Goal: Task Accomplishment & Management: Manage account settings

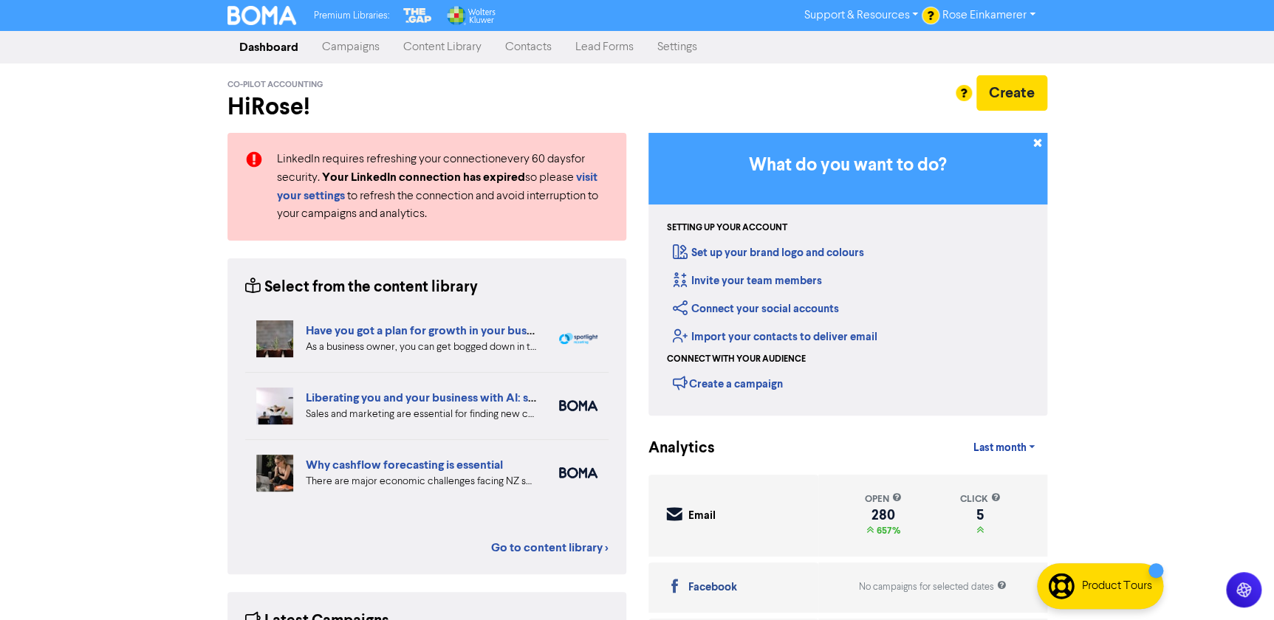
click at [379, 44] on link "Campaigns" at bounding box center [350, 47] width 81 height 30
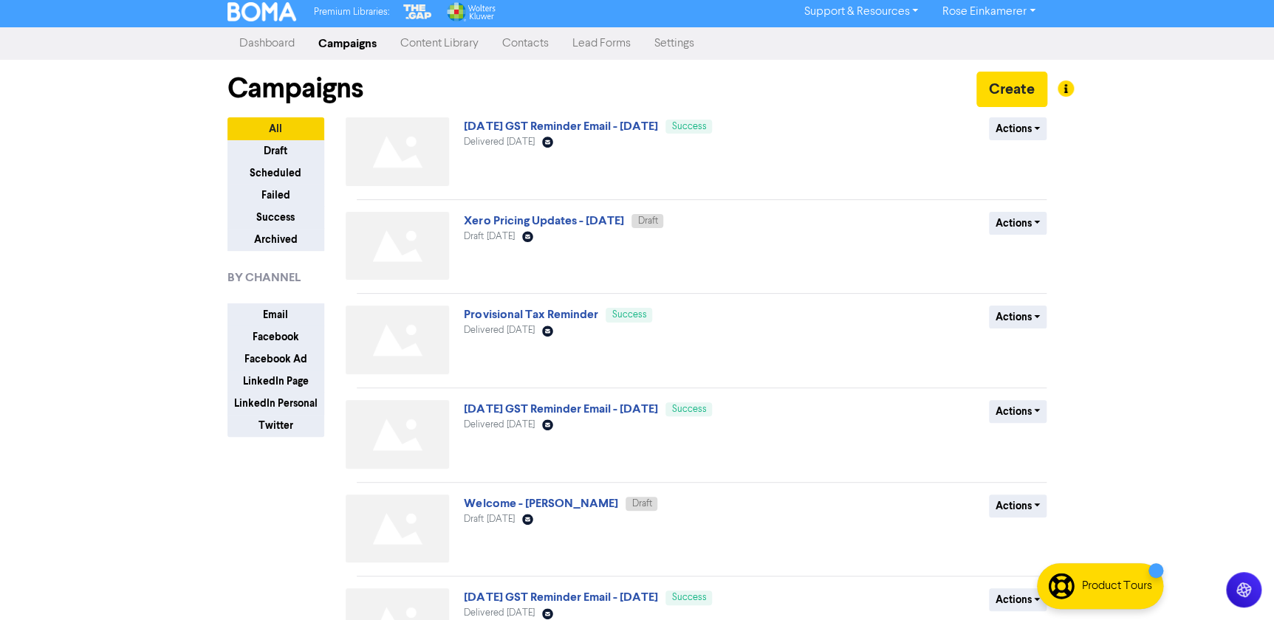
scroll to position [482, 0]
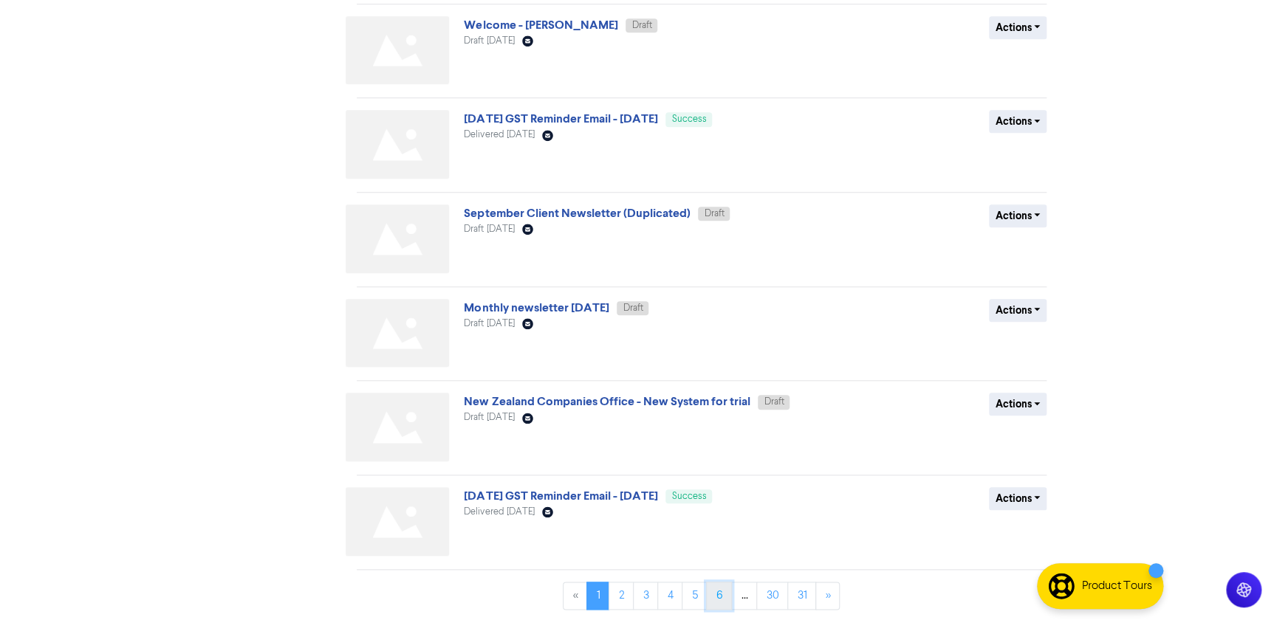
click at [717, 593] on link "6" at bounding box center [719, 596] width 26 height 28
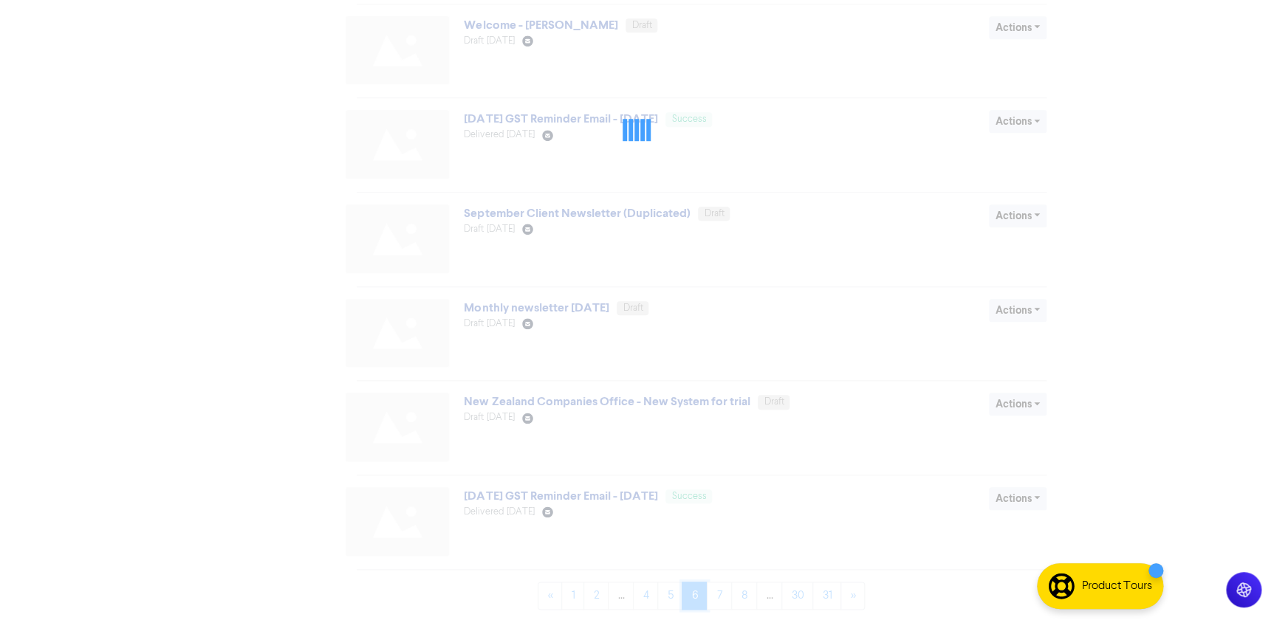
scroll to position [0, 0]
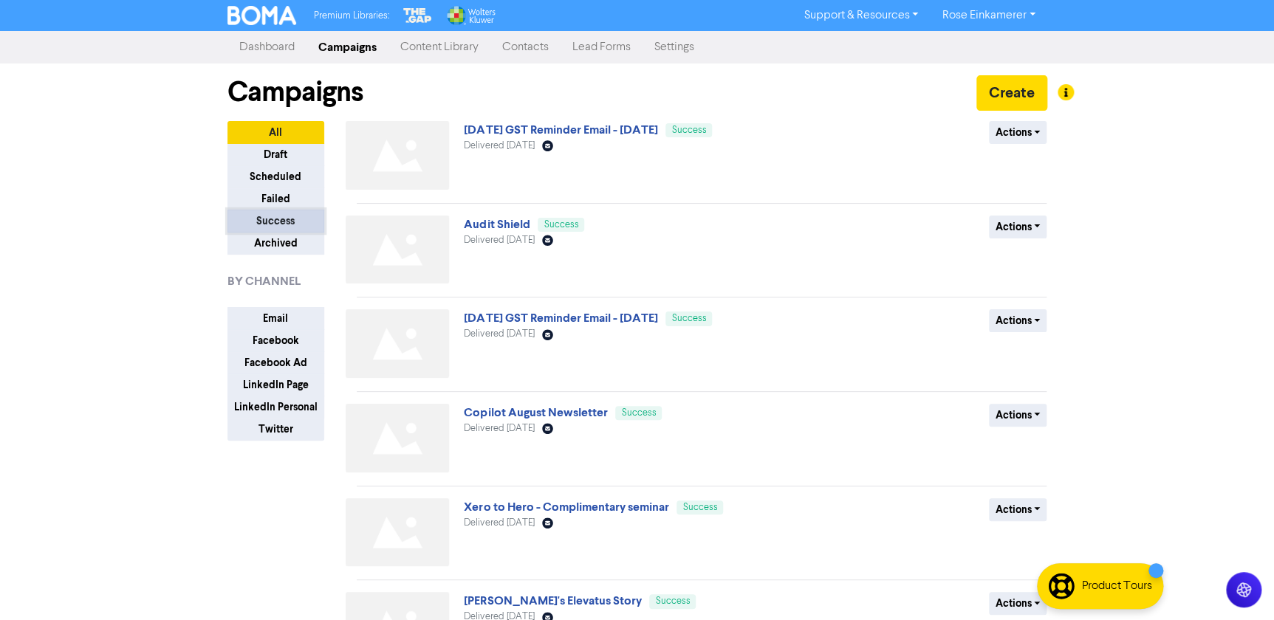
click at [273, 217] on button "Success" at bounding box center [275, 221] width 97 height 23
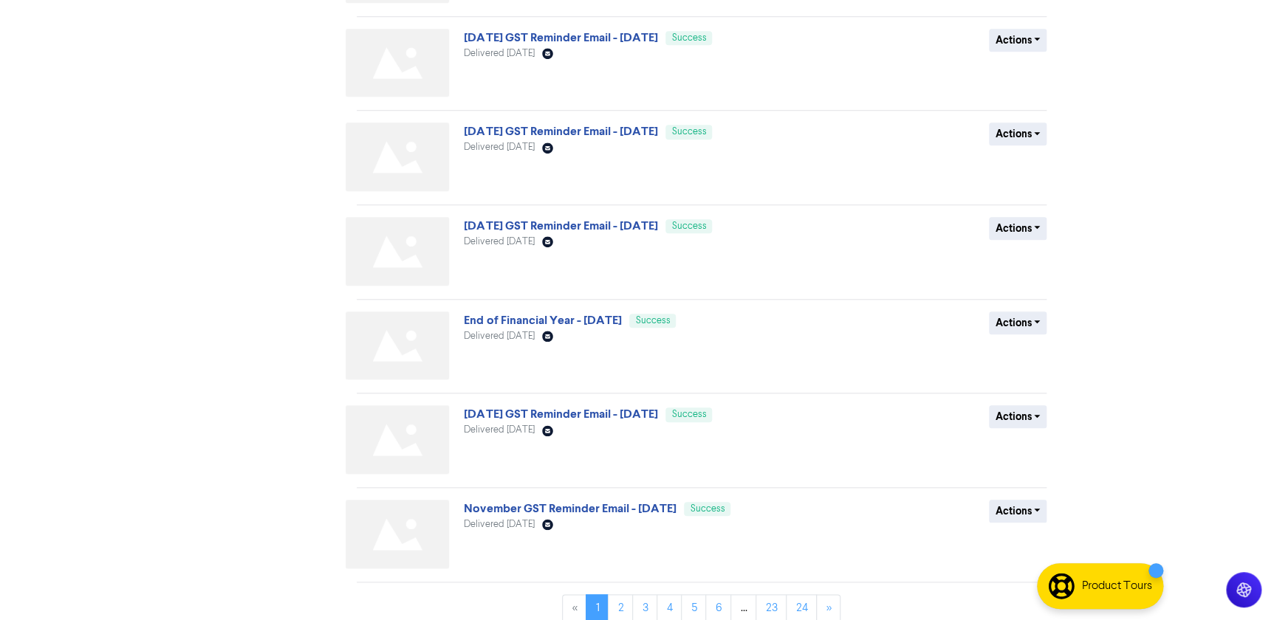
scroll to position [482, 0]
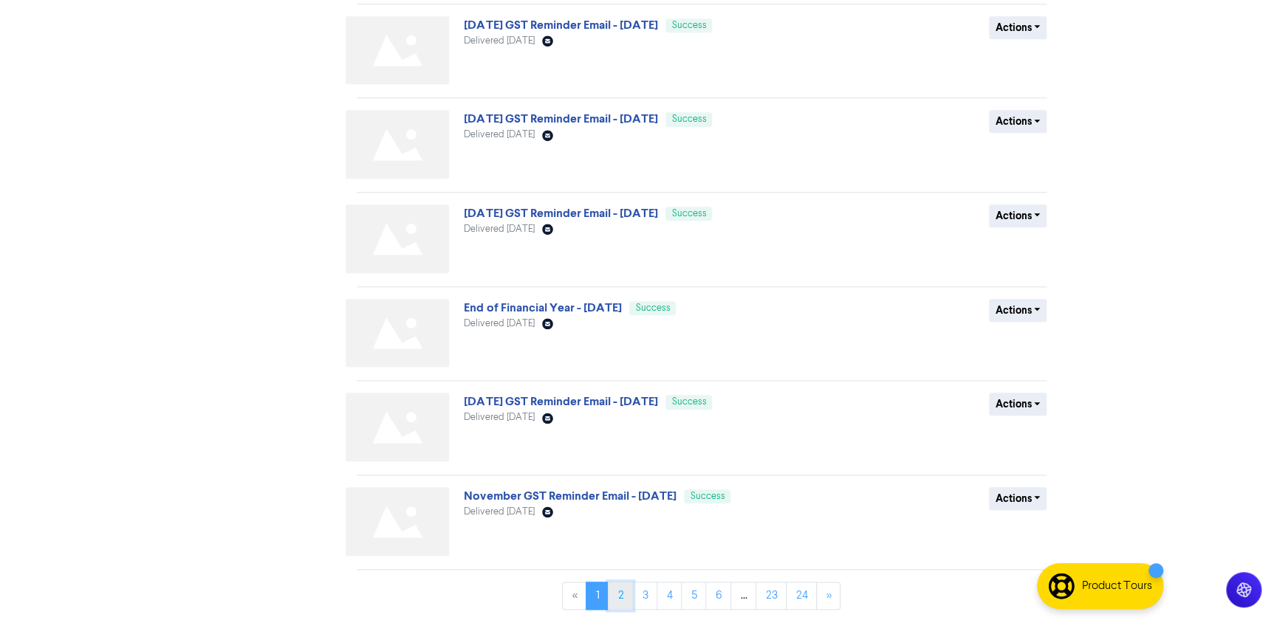
click at [617, 594] on link "2" at bounding box center [620, 596] width 25 height 28
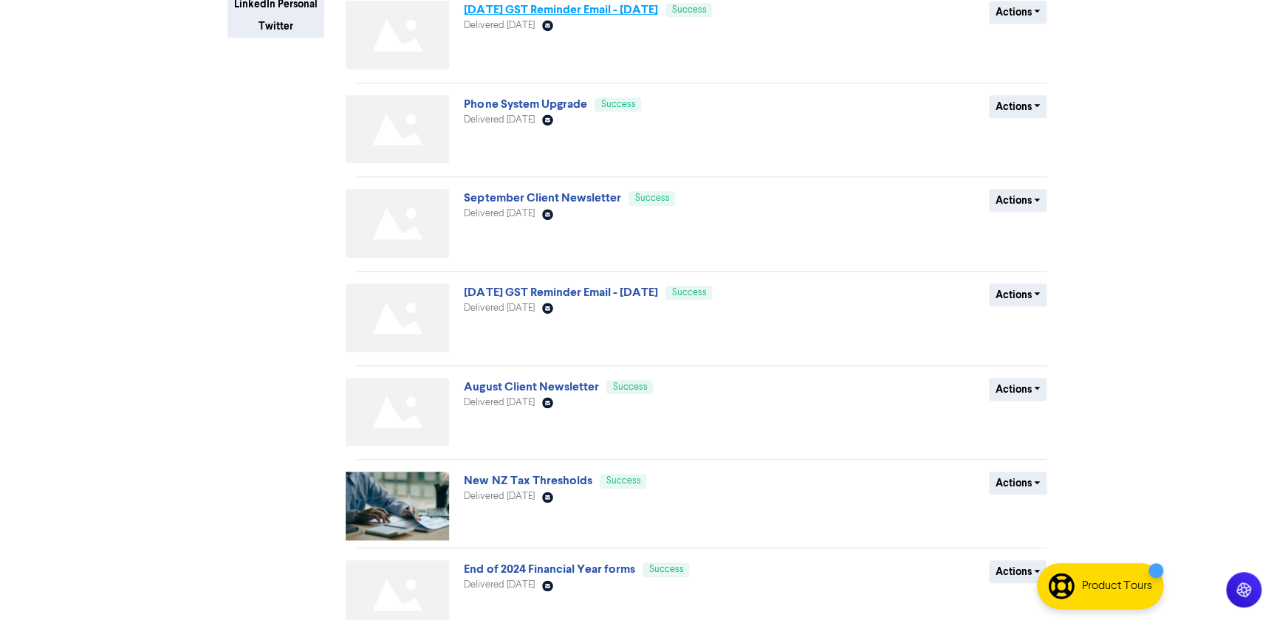
scroll to position [477, 0]
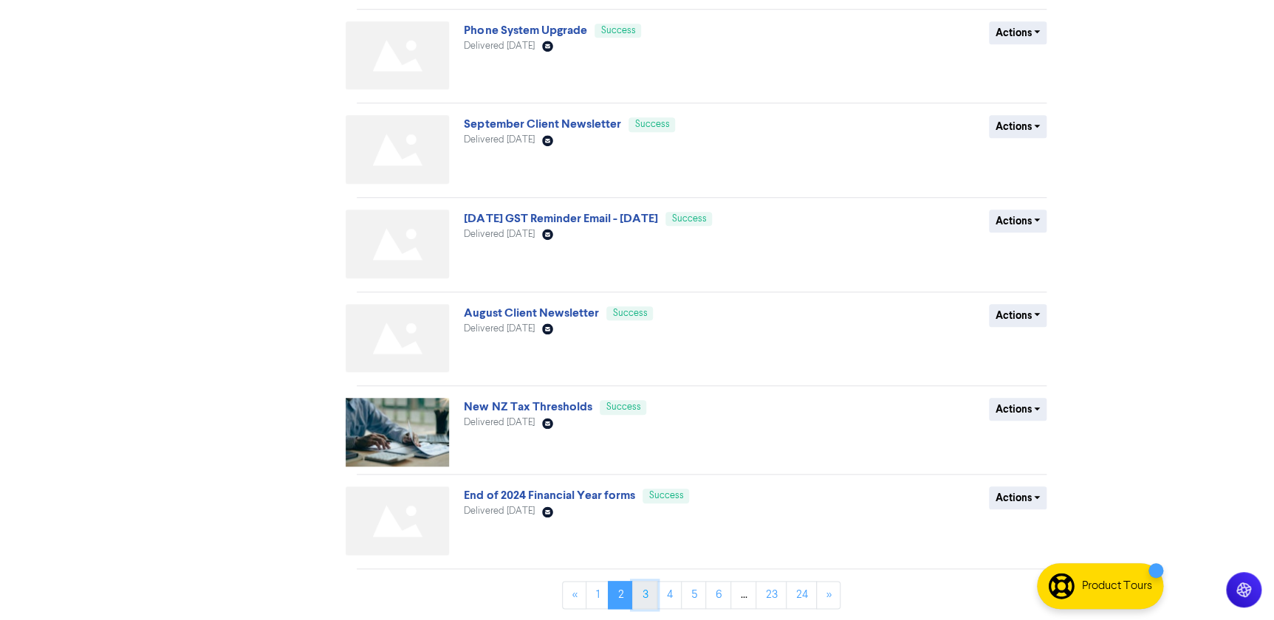
click at [648, 593] on link "3" at bounding box center [644, 595] width 25 height 28
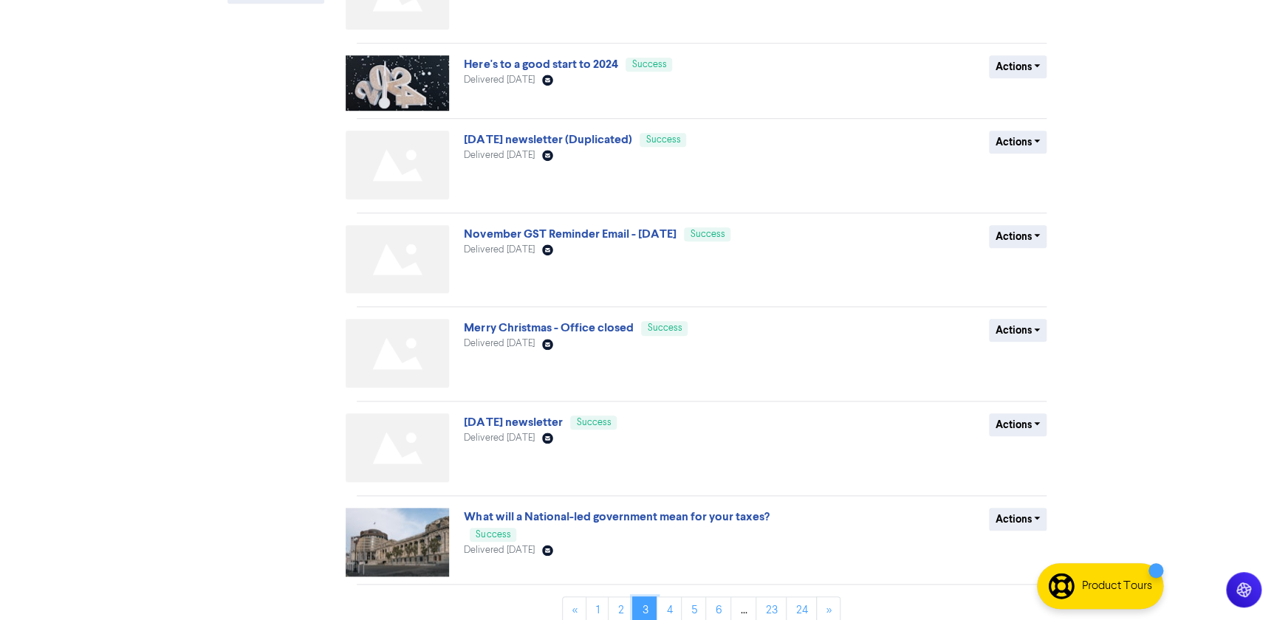
scroll to position [453, 0]
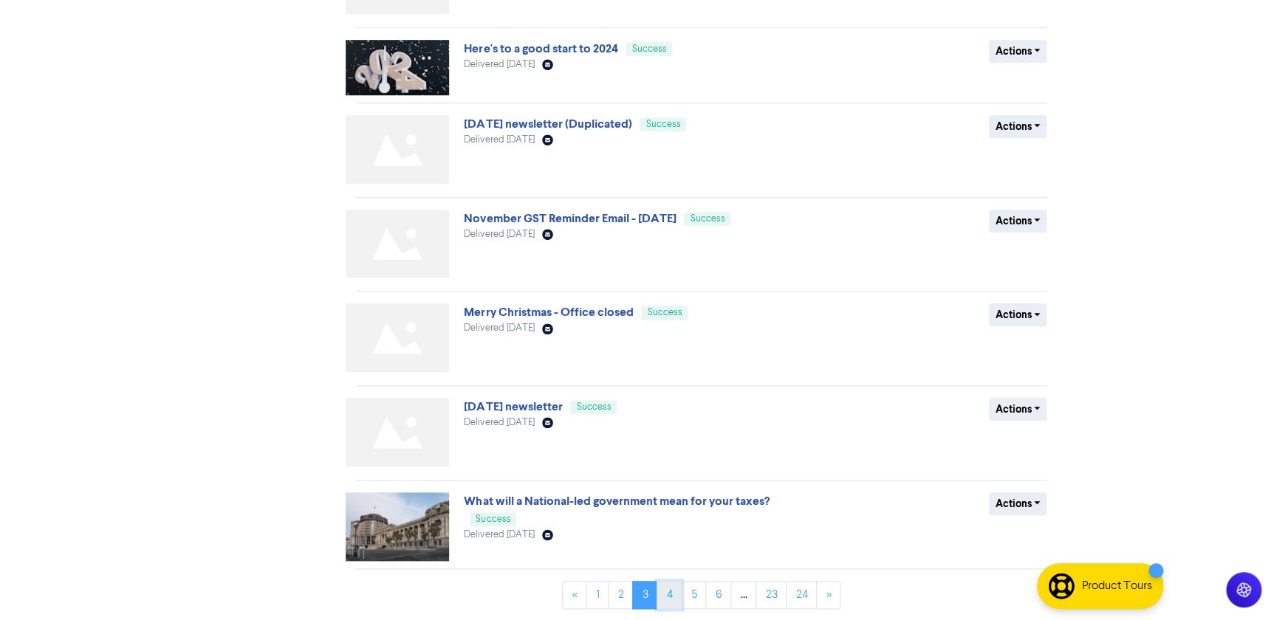
click at [668, 591] on link "4" at bounding box center [669, 595] width 25 height 28
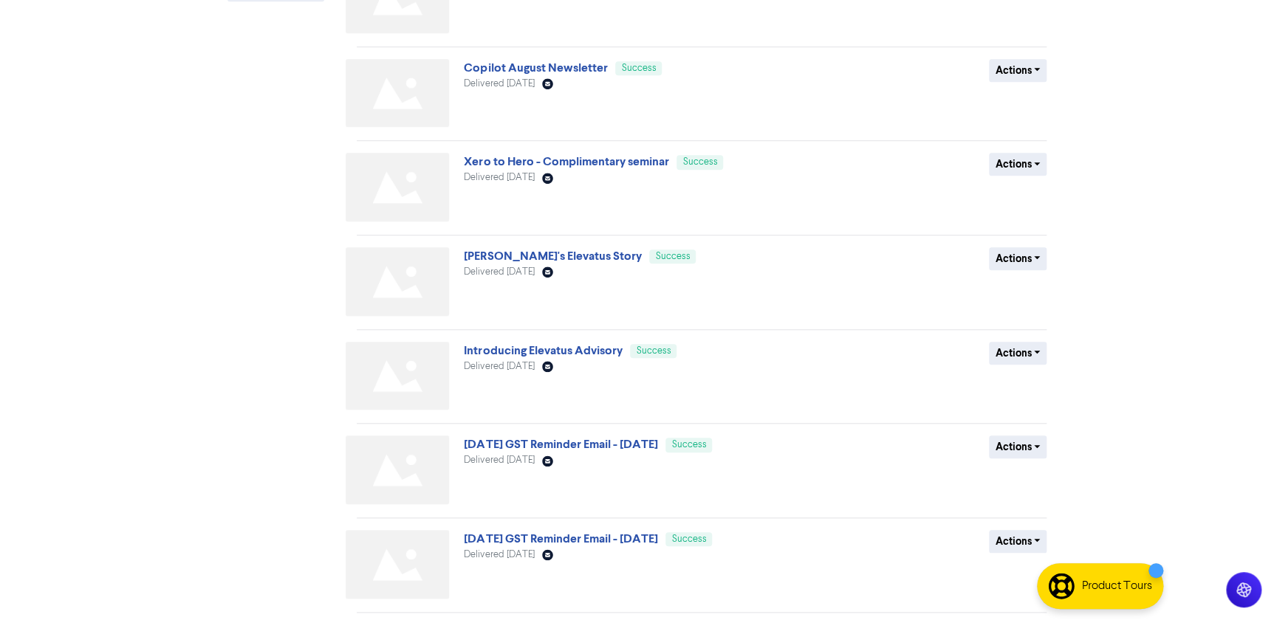
scroll to position [482, 0]
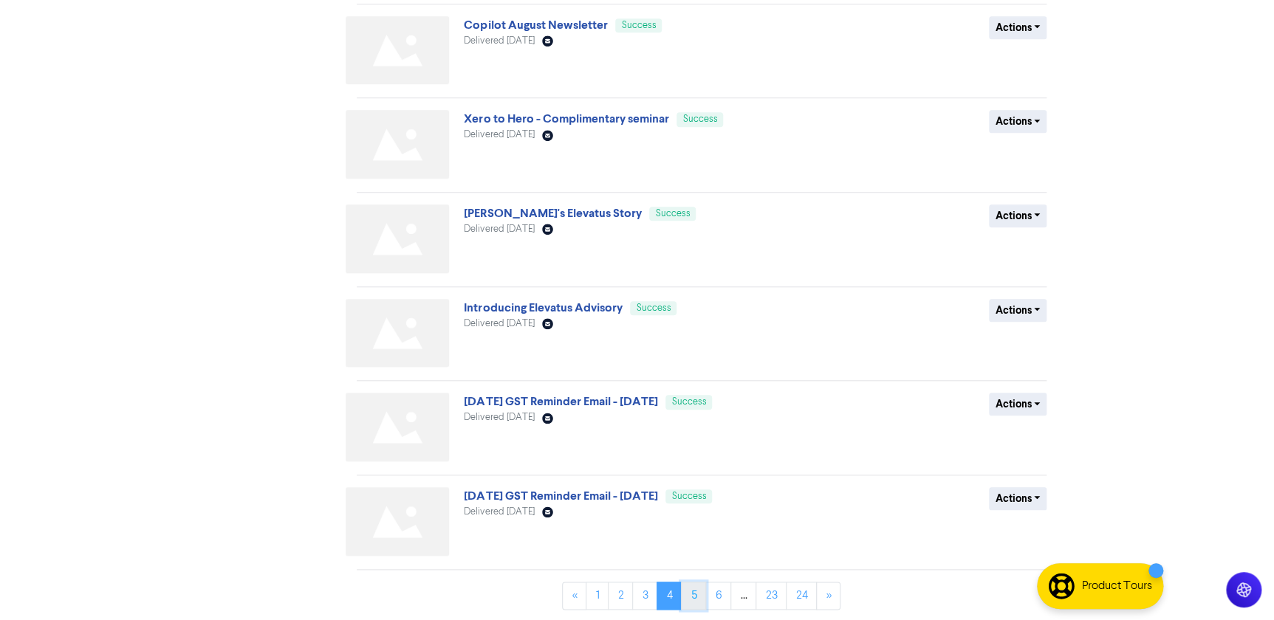
click at [691, 596] on link "5" at bounding box center [693, 596] width 25 height 28
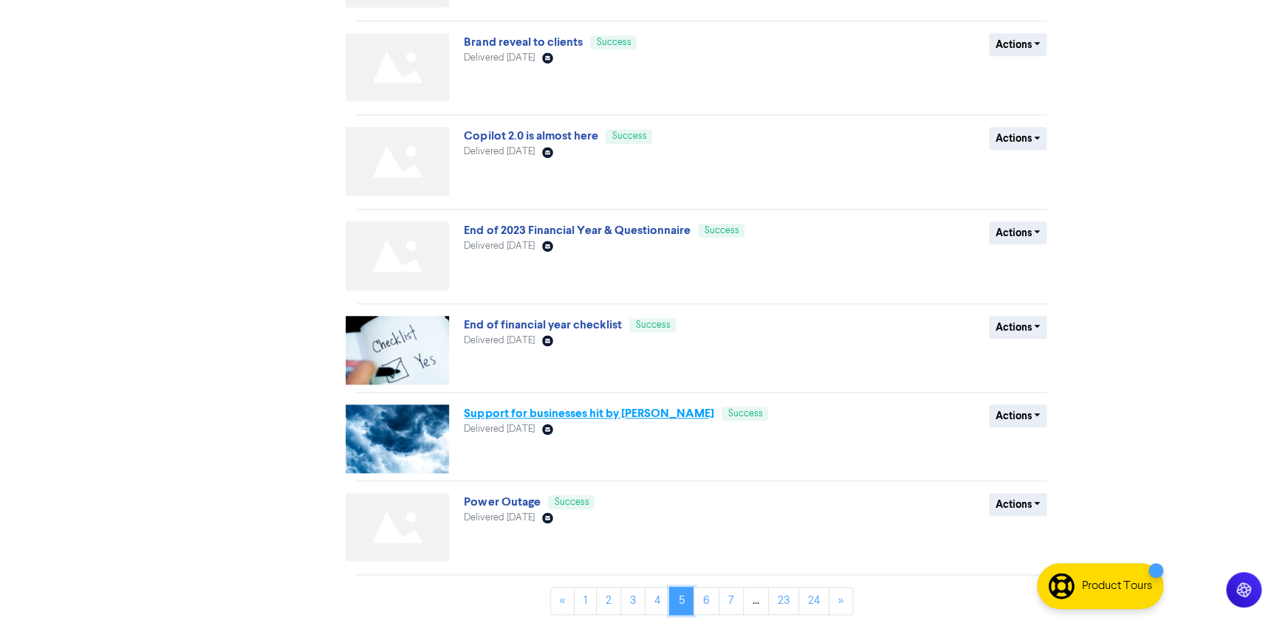
scroll to position [472, 0]
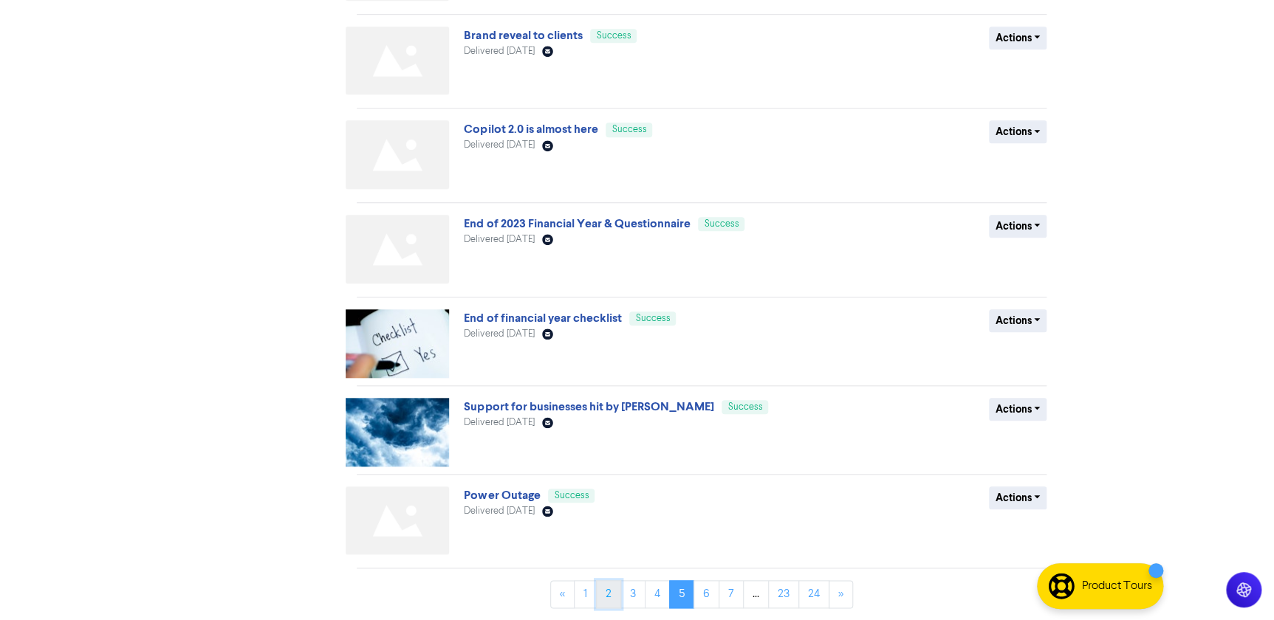
click at [619, 593] on link "2" at bounding box center [608, 595] width 25 height 28
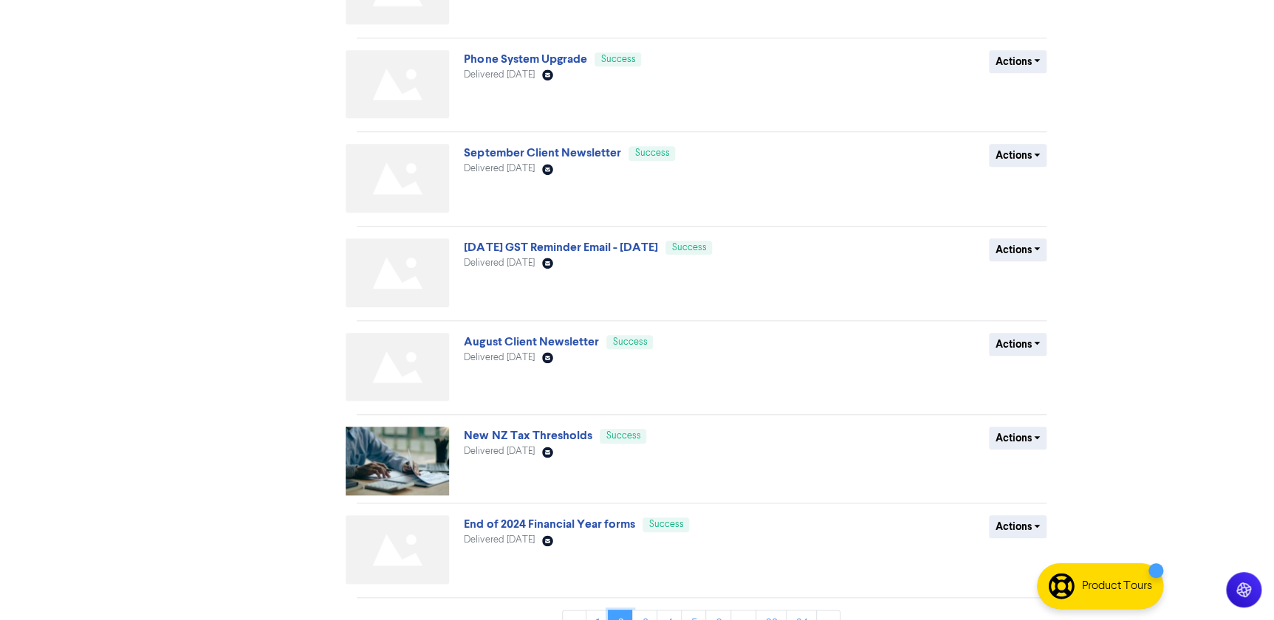
scroll to position [470, 0]
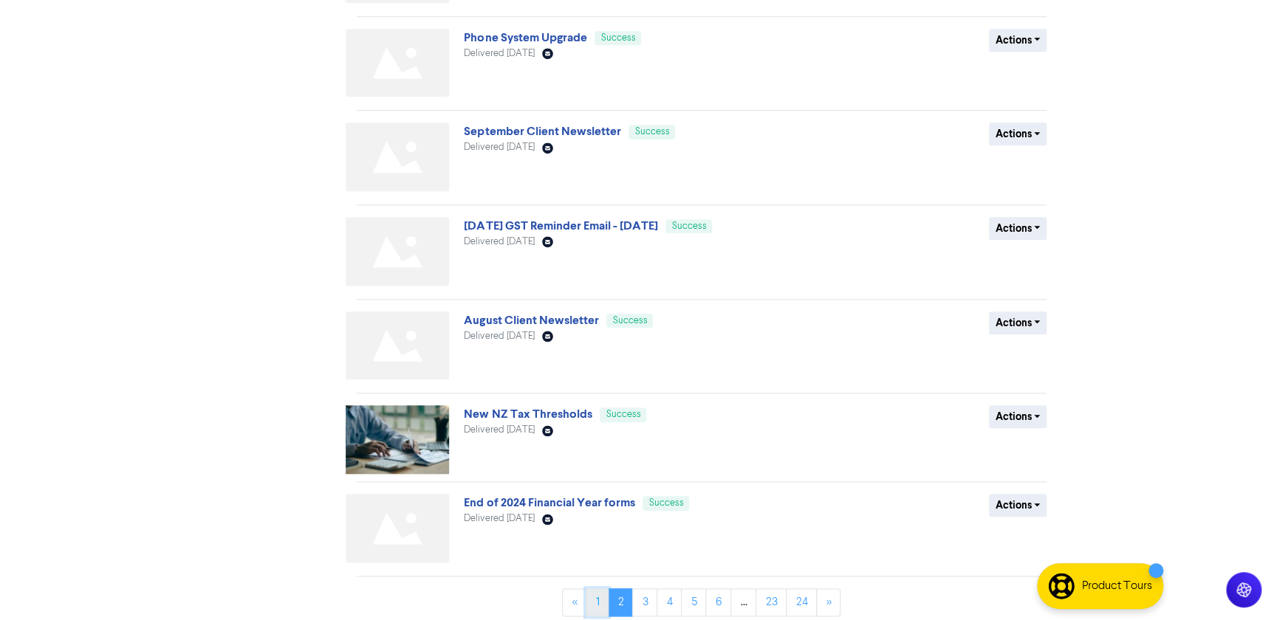
click at [594, 603] on link "1" at bounding box center [597, 603] width 23 height 28
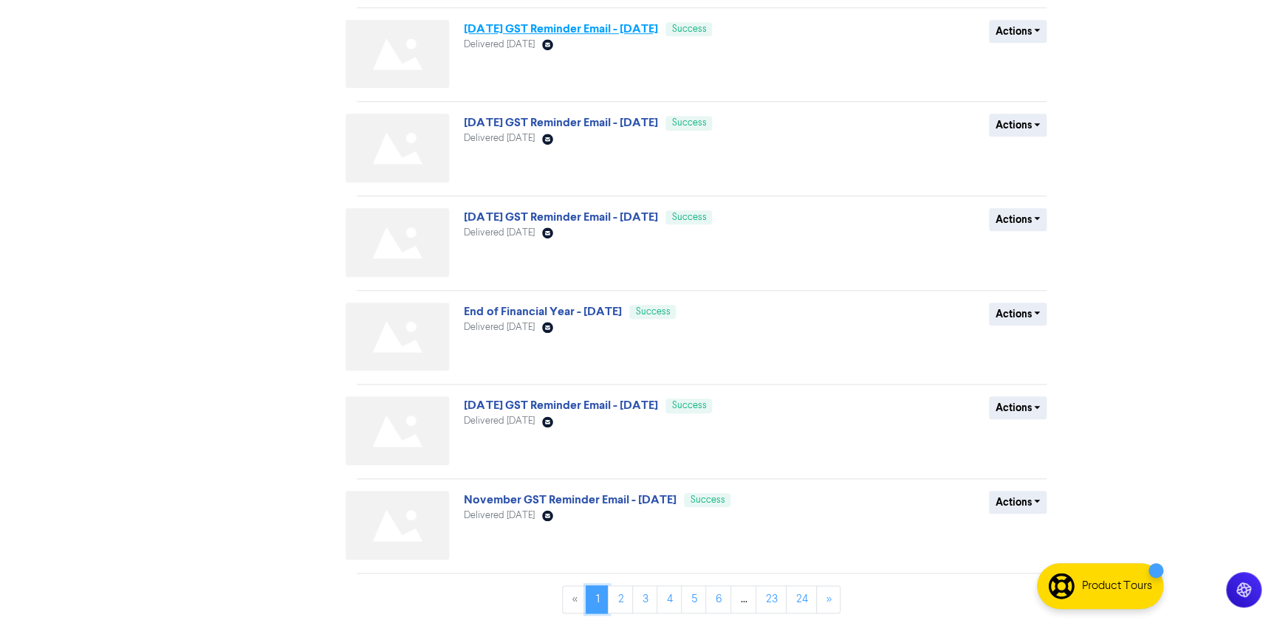
scroll to position [482, 0]
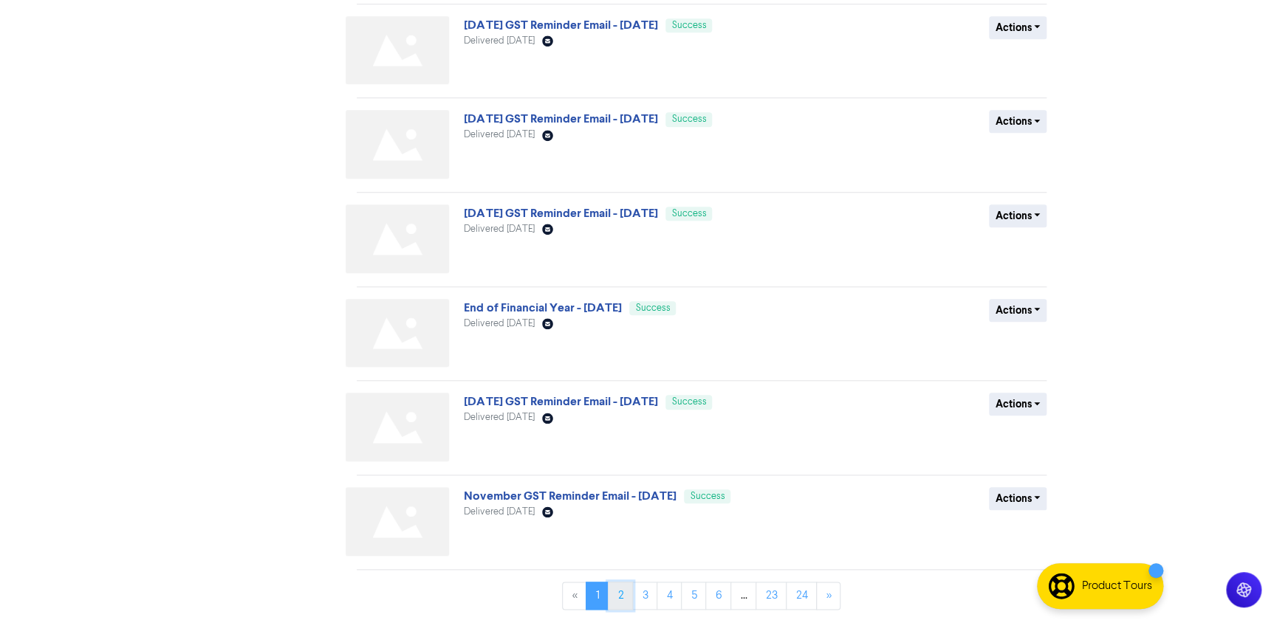
click at [624, 599] on link "2" at bounding box center [620, 596] width 25 height 28
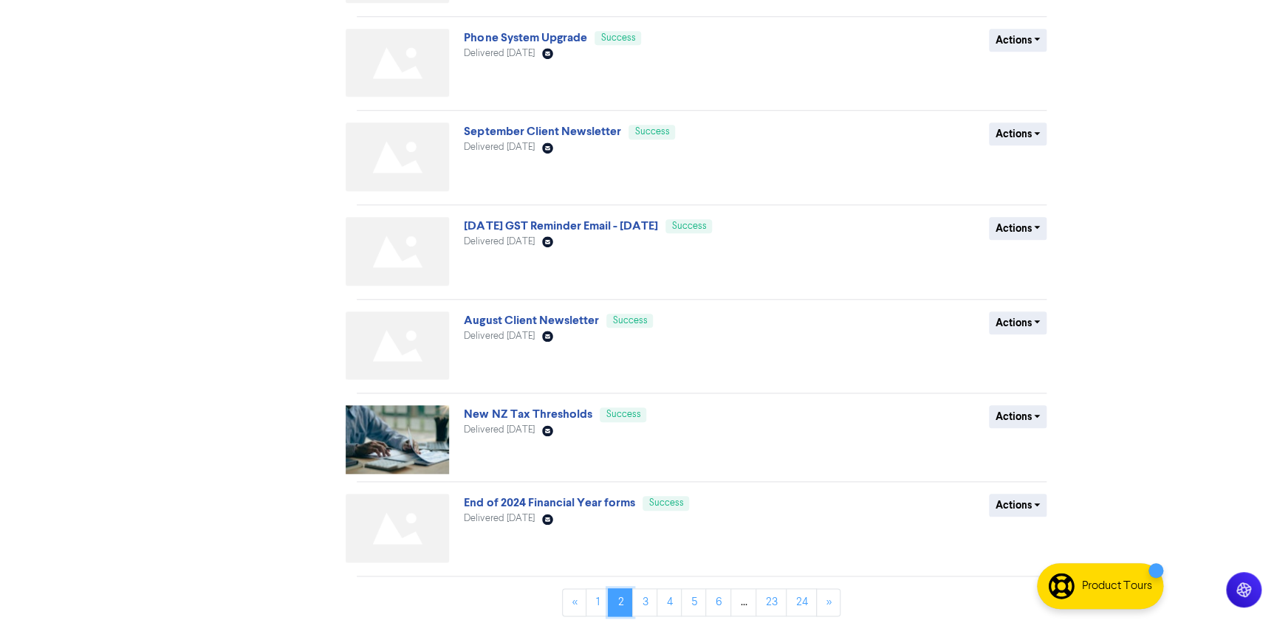
scroll to position [477, 0]
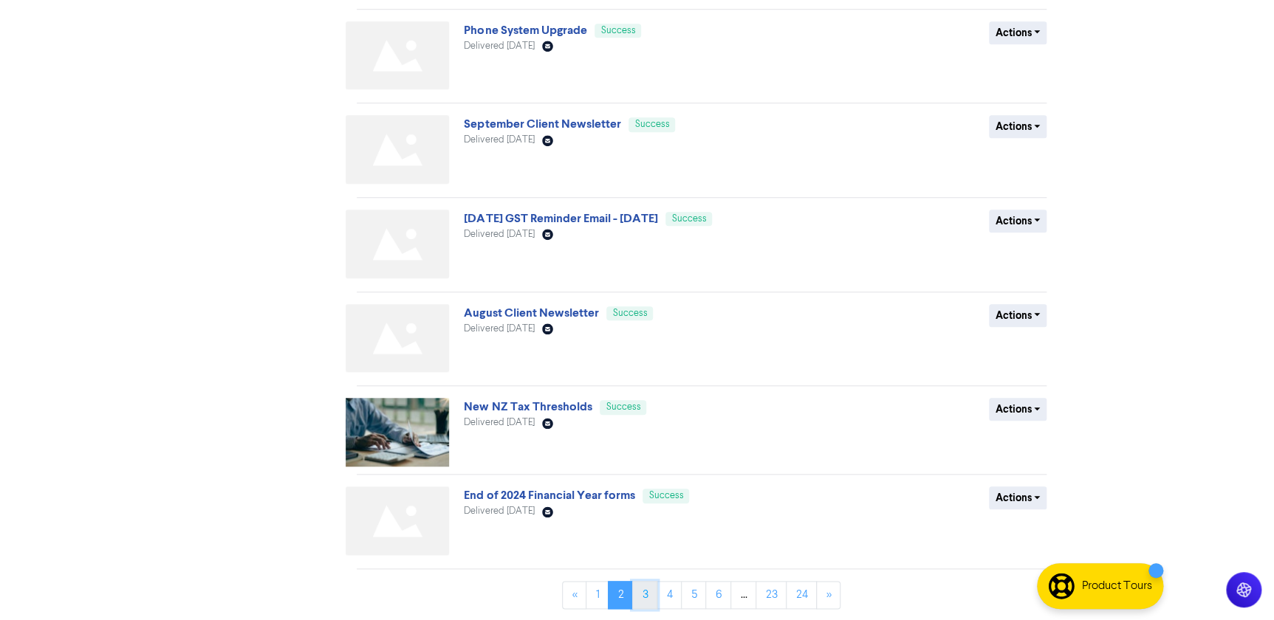
click at [641, 595] on link "3" at bounding box center [644, 595] width 25 height 28
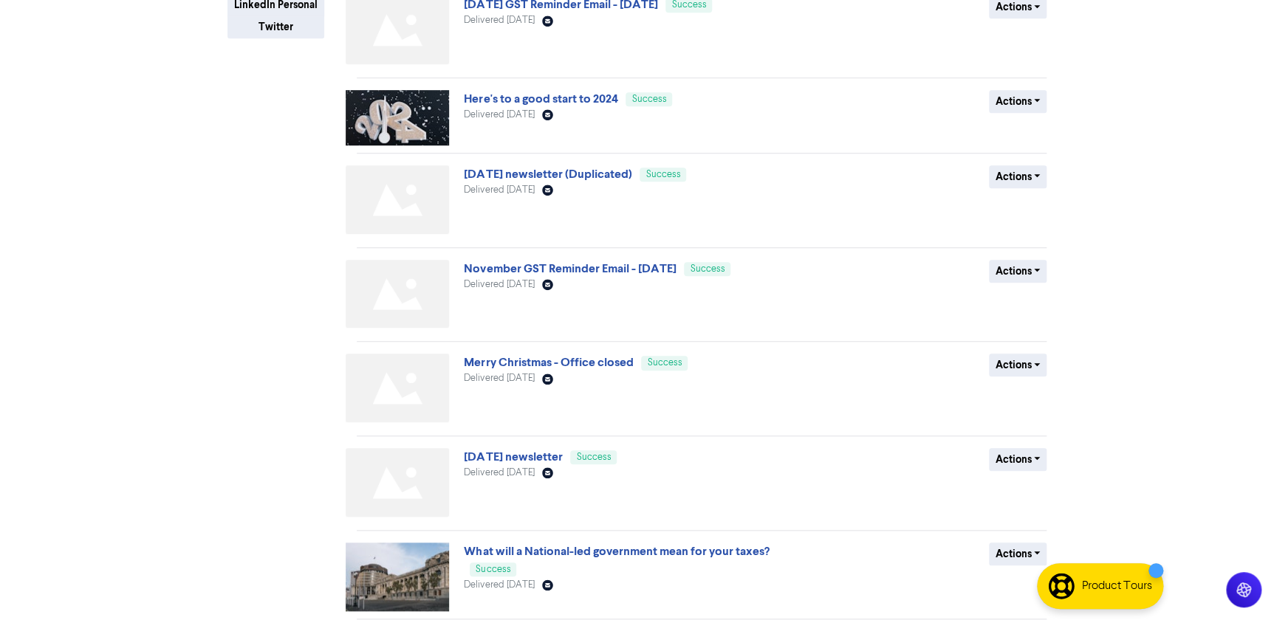
scroll to position [453, 0]
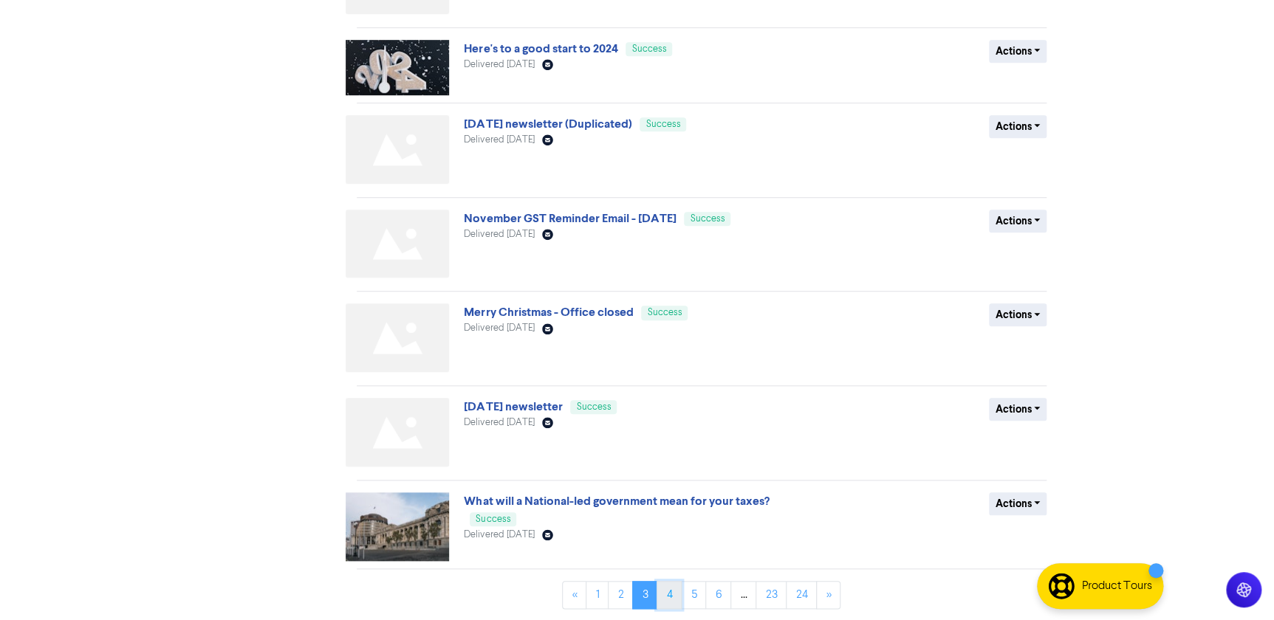
click at [668, 599] on link "4" at bounding box center [669, 595] width 25 height 28
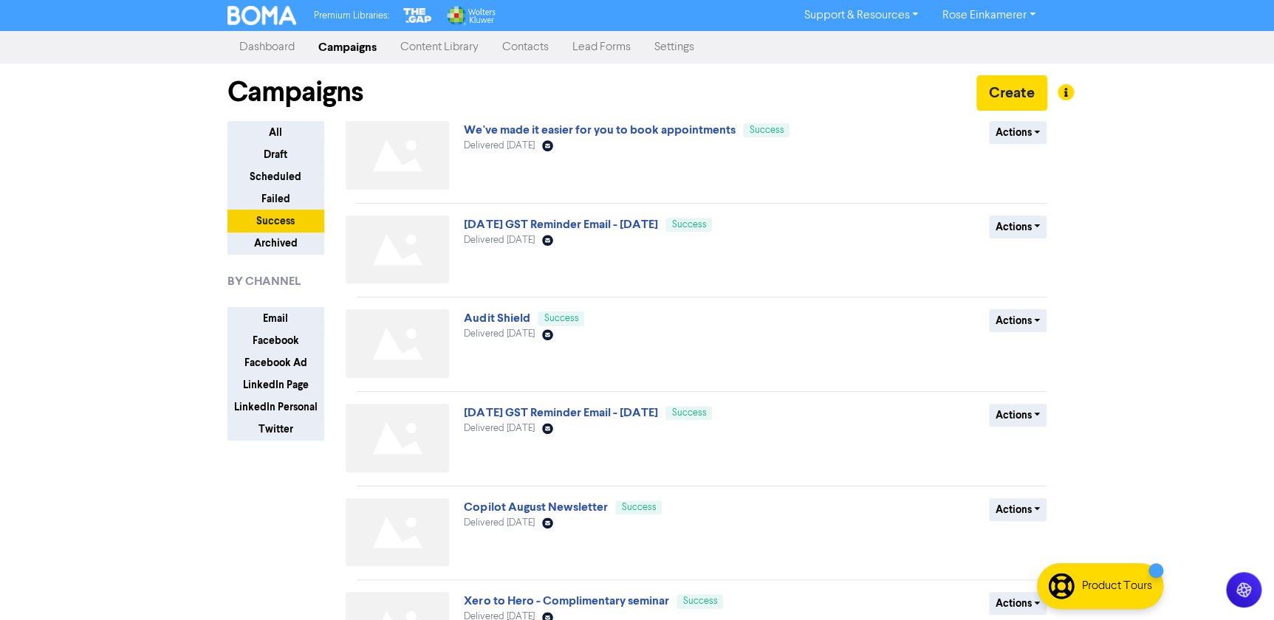
scroll to position [66, 0]
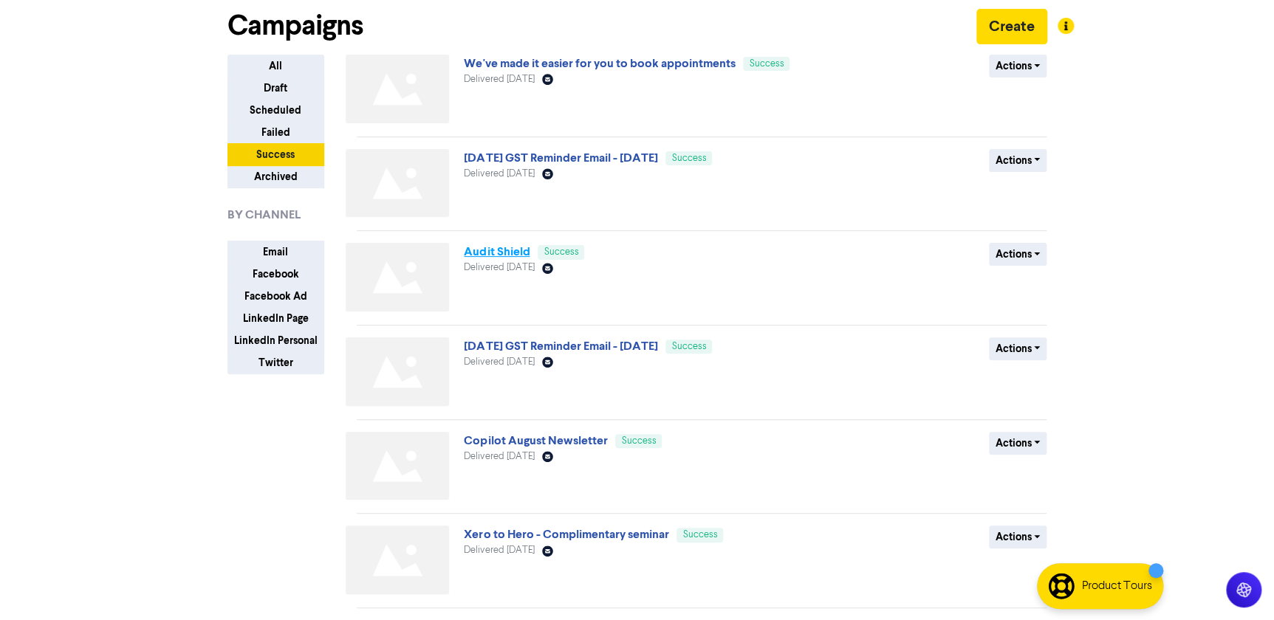
click at [504, 251] on link "Audit Shield" at bounding box center [497, 251] width 66 height 15
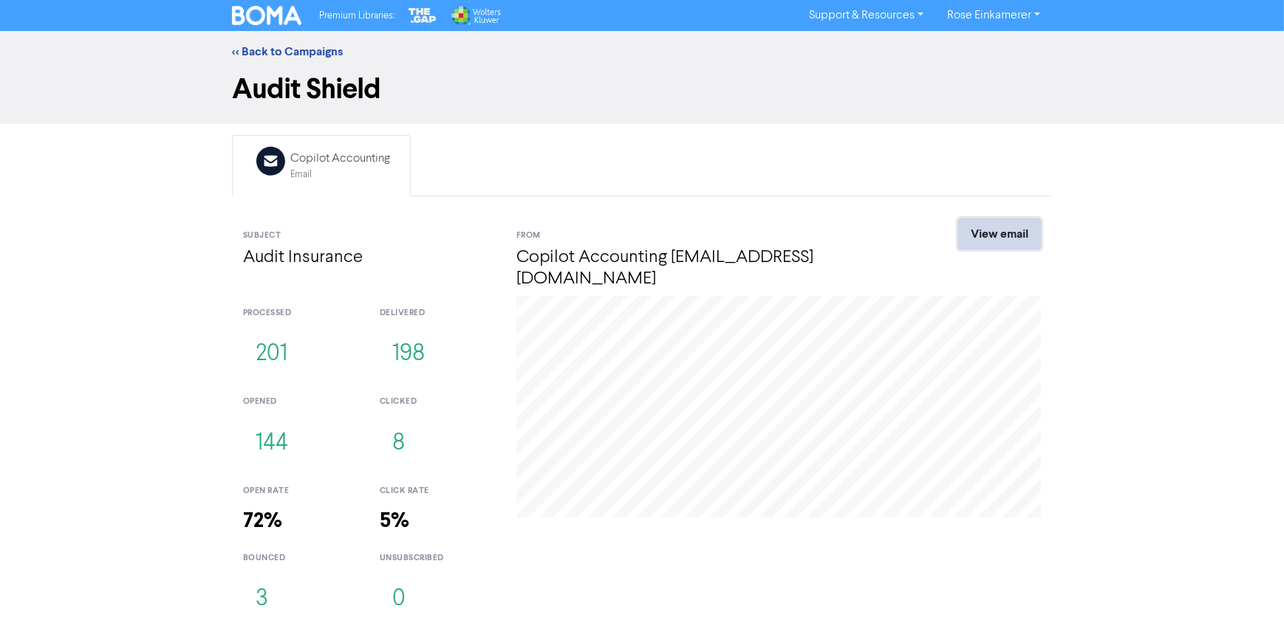
click at [990, 233] on link "View email" at bounding box center [999, 234] width 83 height 31
